Goal: Information Seeking & Learning: Learn about a topic

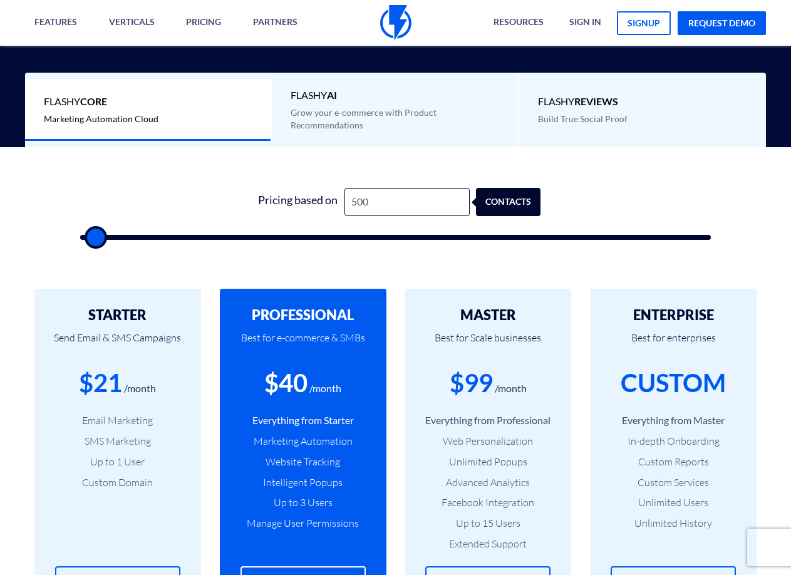
scroll to position [313, 0]
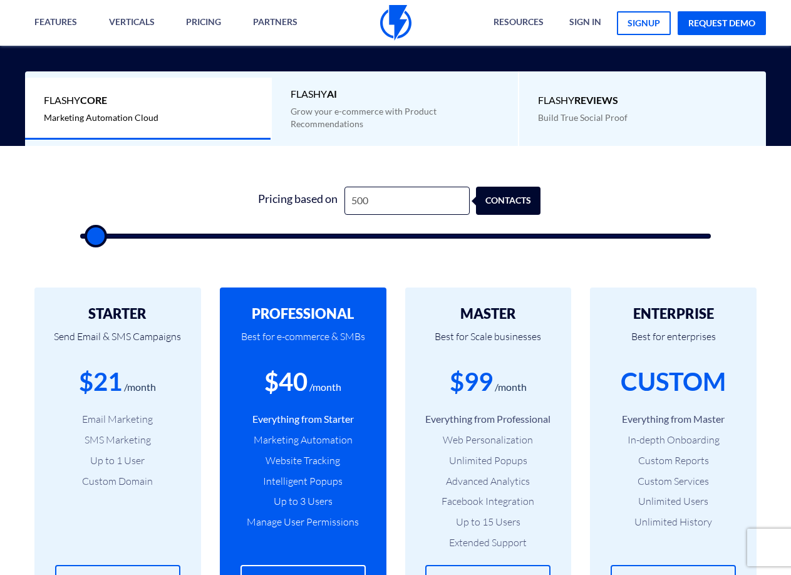
type input "1,000"
type input "1000"
type input "1,500"
type input "1500"
click at [101, 233] on input "range" at bounding box center [395, 235] width 631 height 5
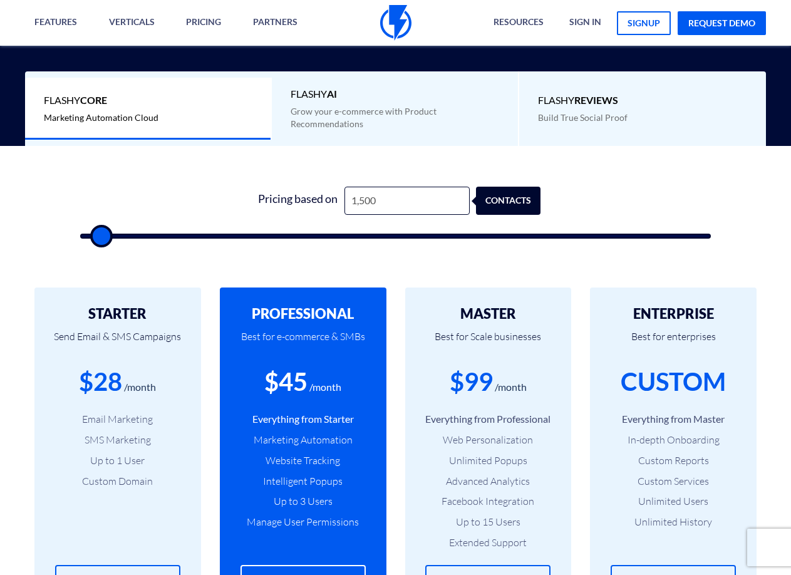
scroll to position [376, 0]
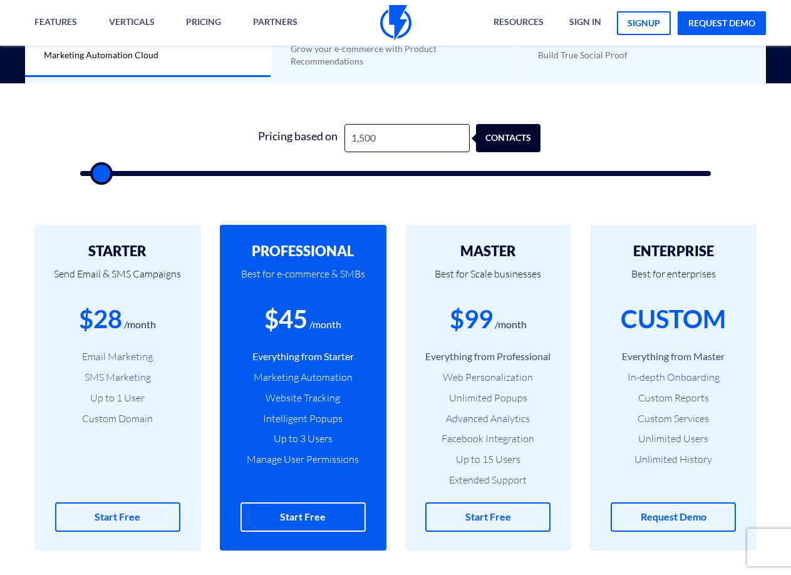
type input "1,000"
type input "1000"
click at [96, 172] on input "range" at bounding box center [395, 173] width 631 height 5
type input "500"
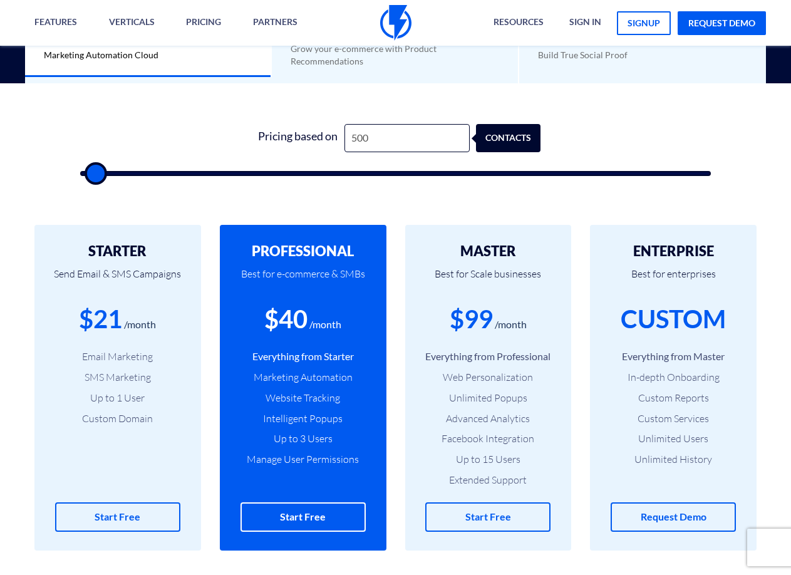
type input "500"
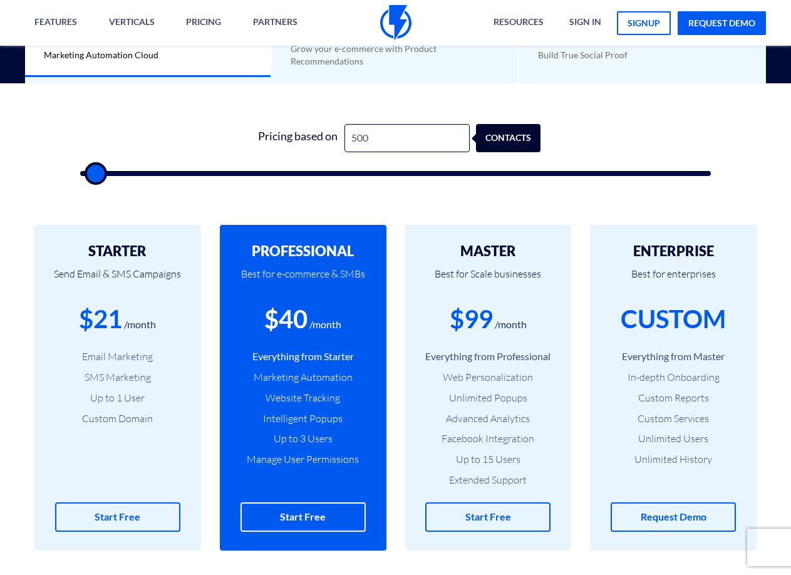
type input "500"
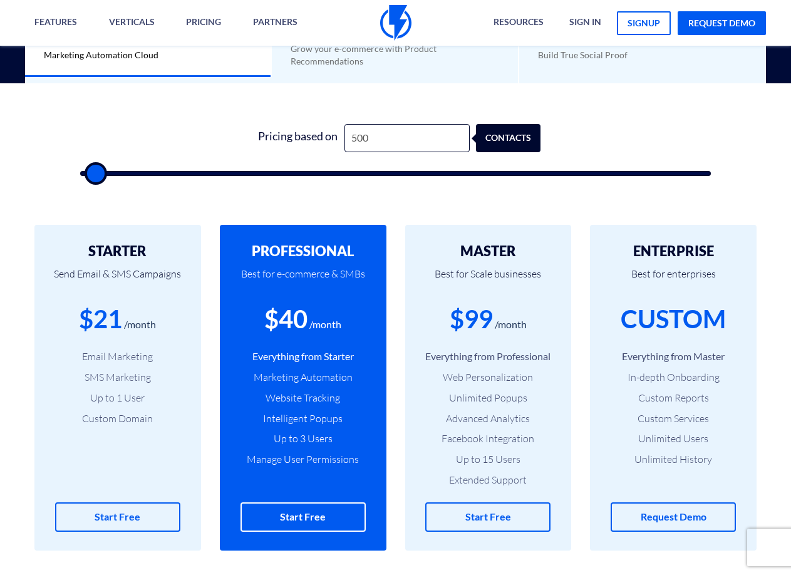
type input "500"
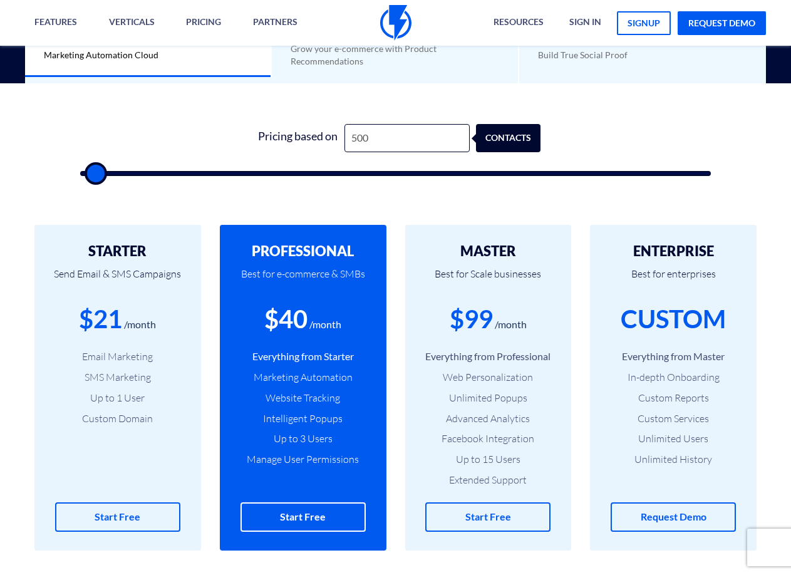
type input "500"
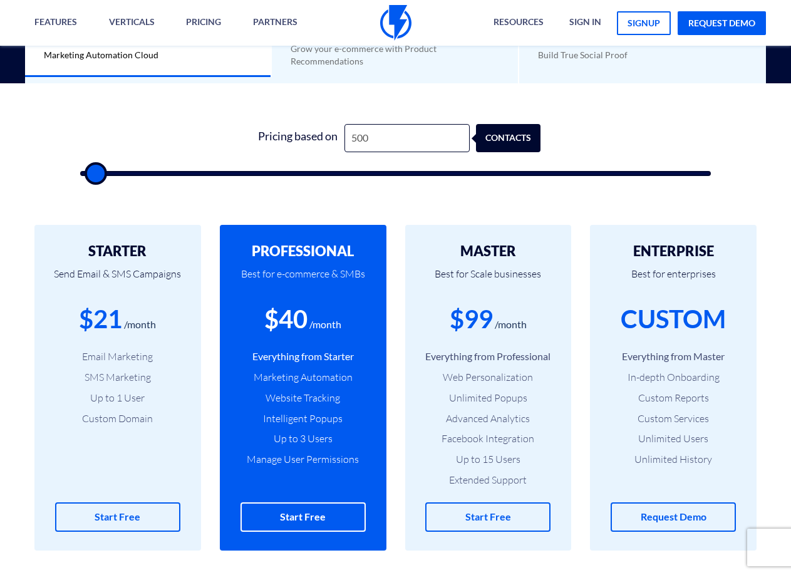
type input "500"
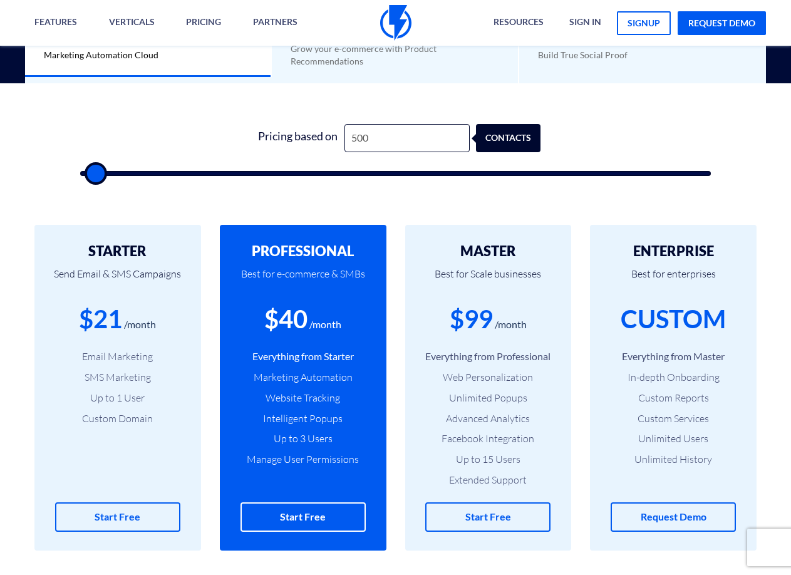
type input "500"
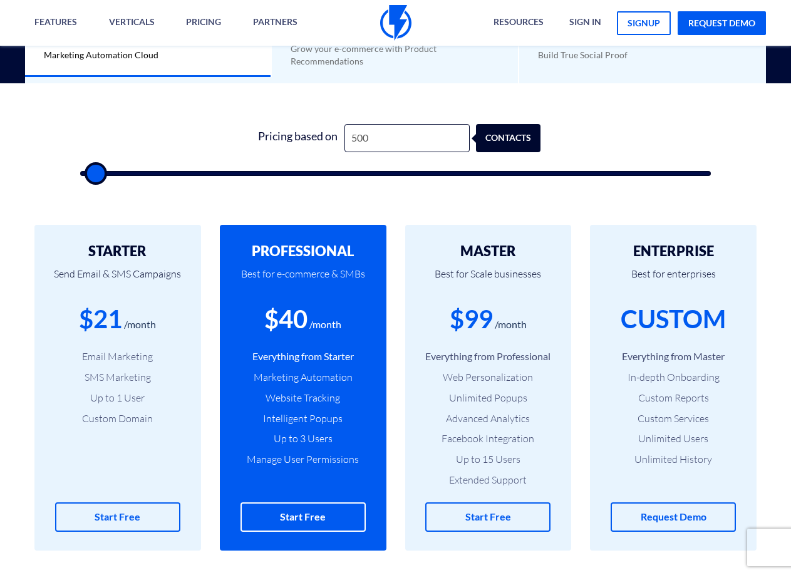
type input "500"
drag, startPoint x: 96, startPoint y: 172, endPoint x: 73, endPoint y: 173, distance: 23.2
type input "500"
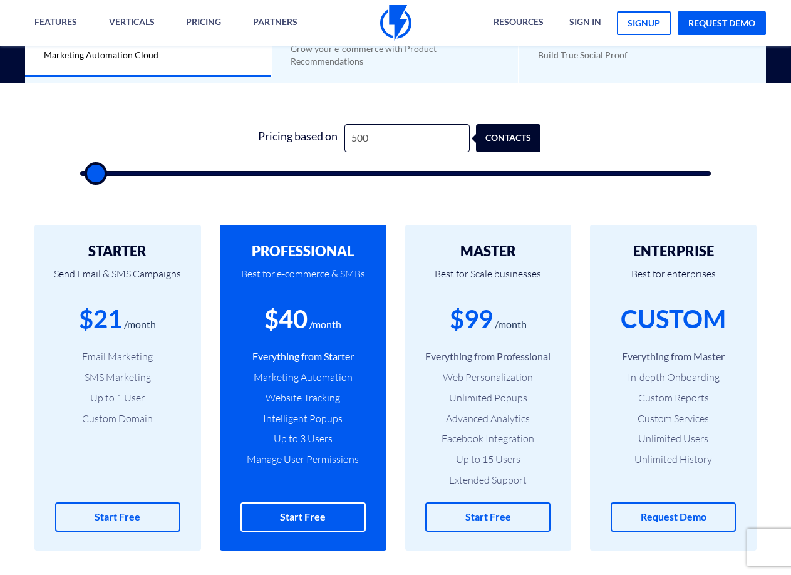
click at [80, 173] on input "range" at bounding box center [395, 173] width 631 height 5
click at [157, 130] on form "1 Pricing based on 500 contacts" at bounding box center [395, 150] width 631 height 52
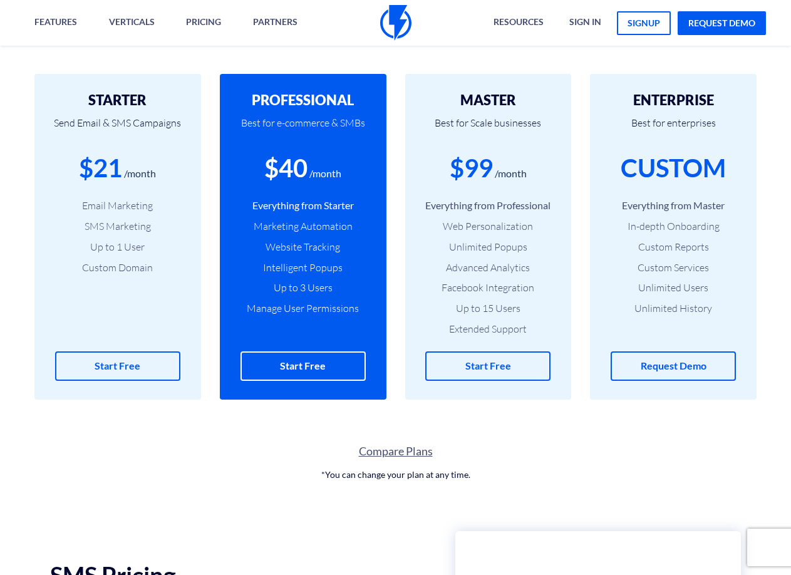
scroll to position [814, 0]
